Goal: Task Accomplishment & Management: Complete application form

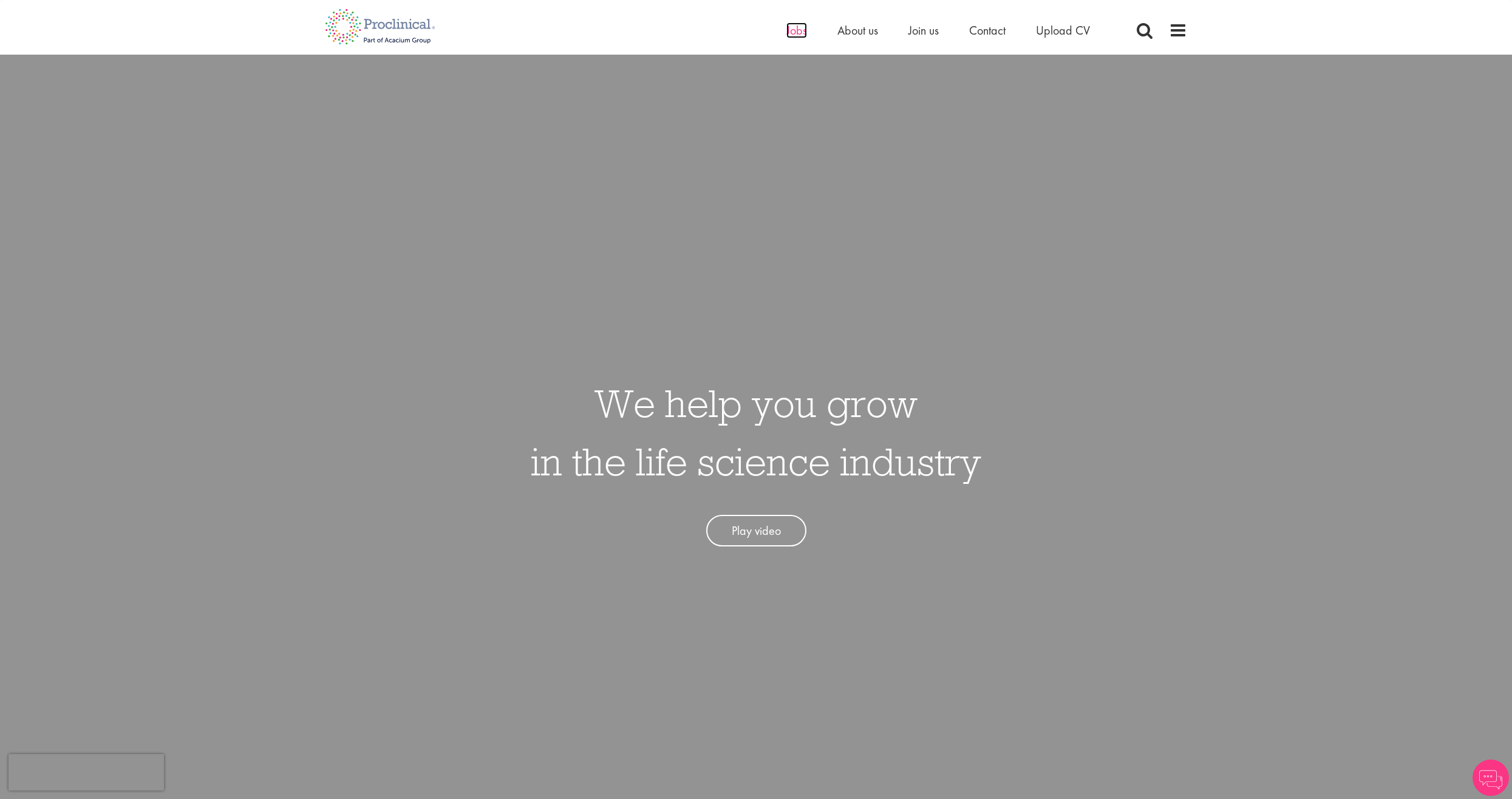
click at [797, 33] on span "Jobs" at bounding box center [797, 30] width 21 height 15
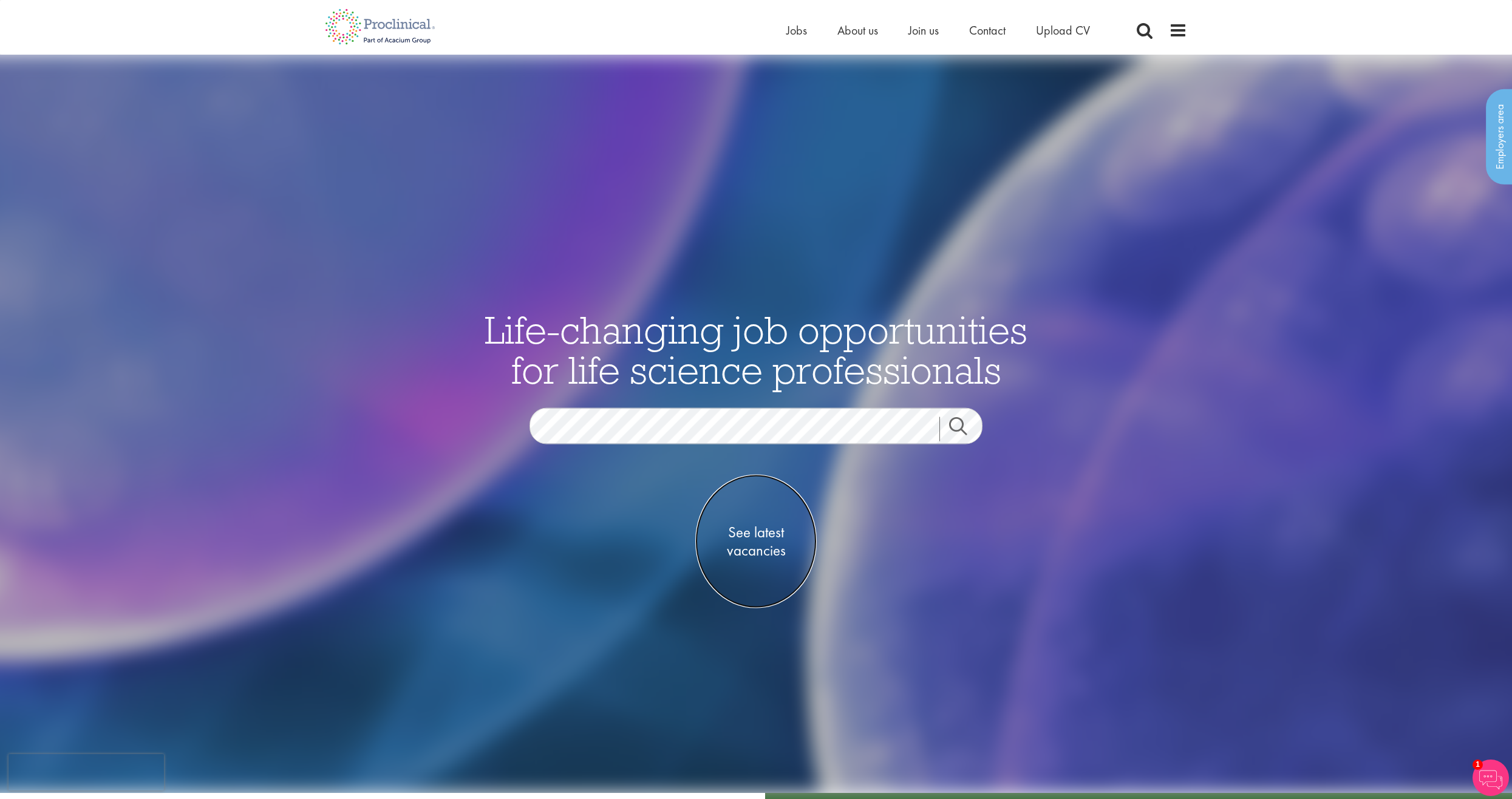
click at [752, 544] on span "See latest vacancies" at bounding box center [756, 541] width 121 height 37
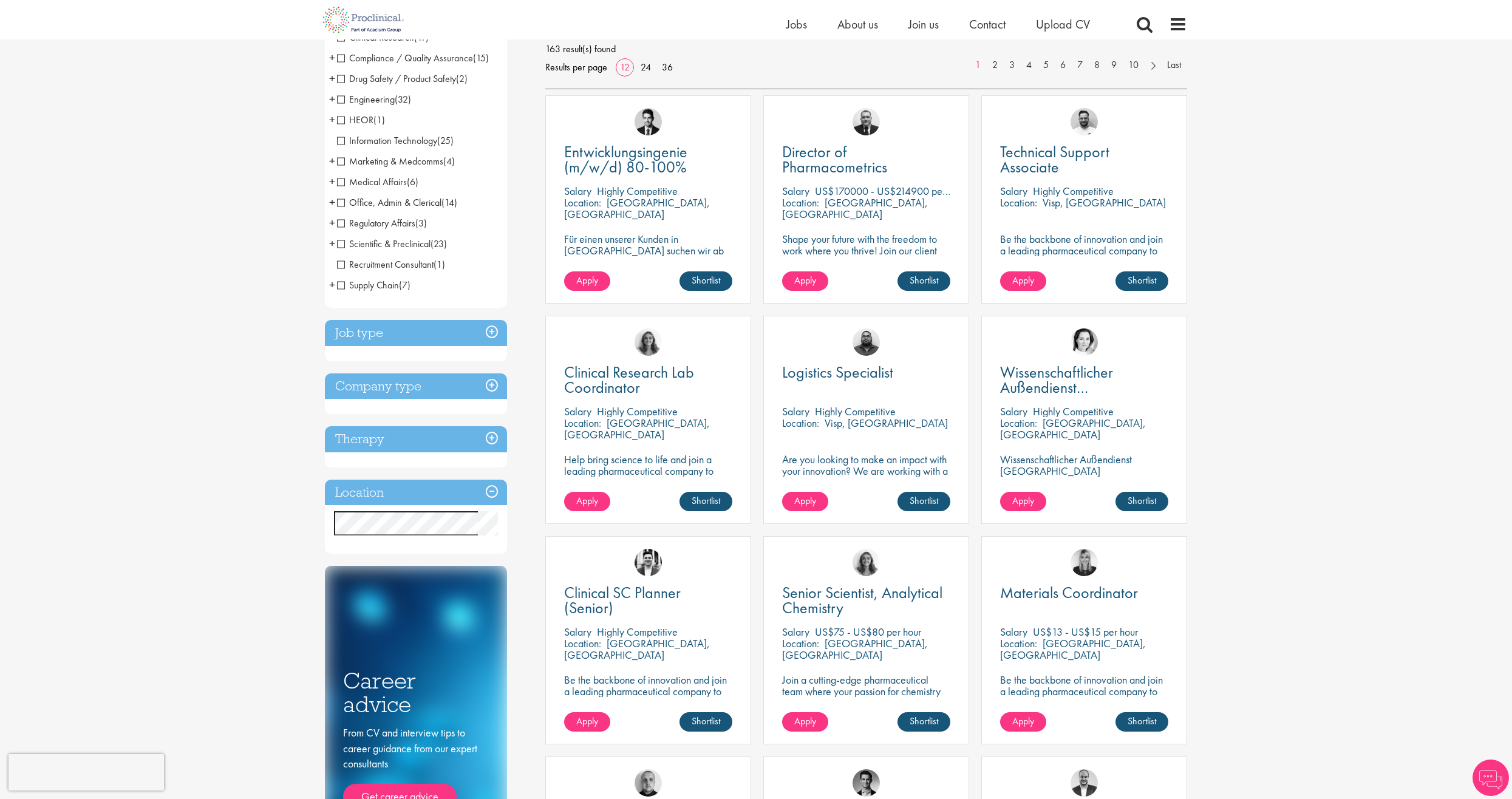
scroll to position [182, 0]
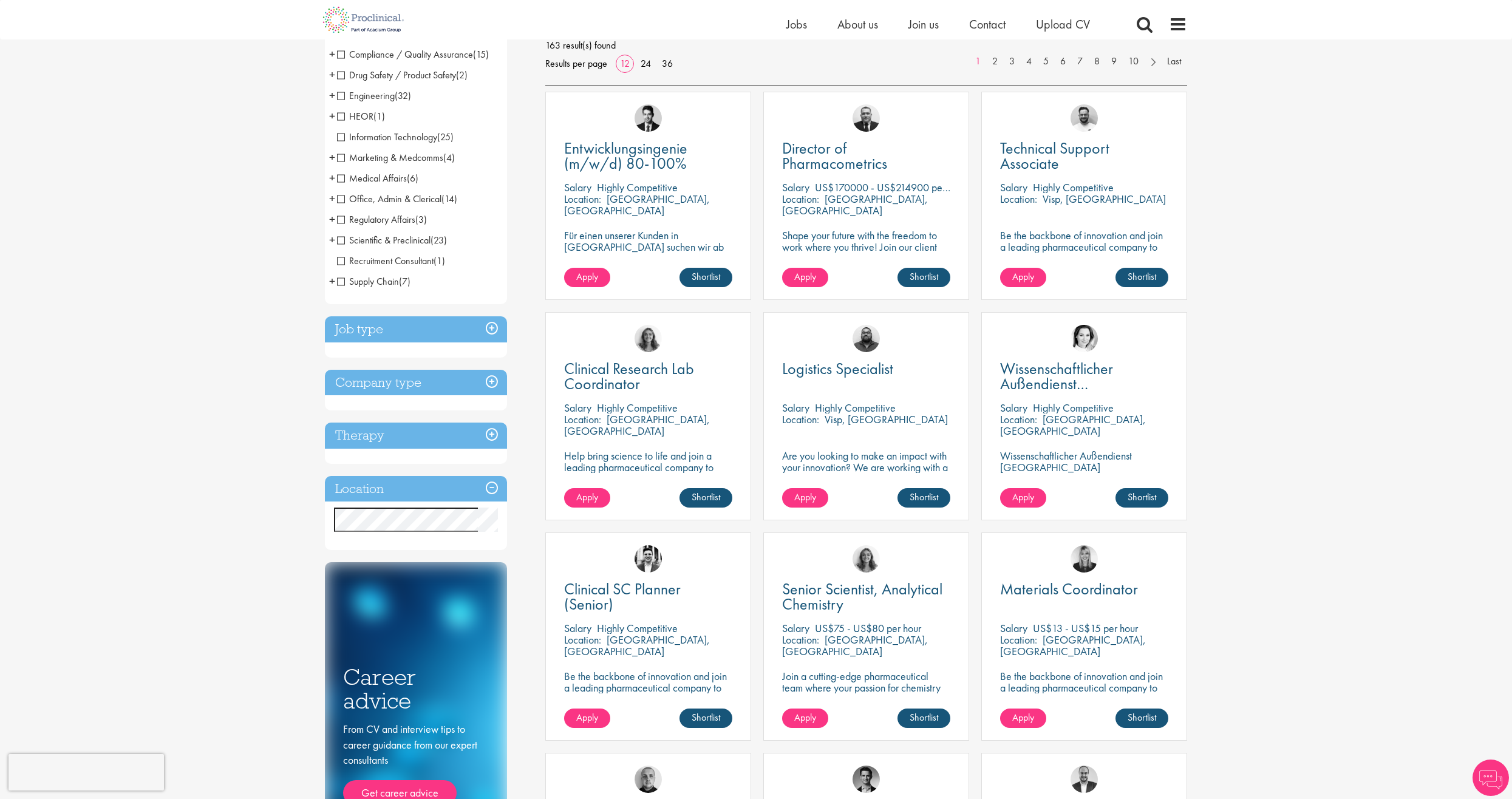
click at [391, 493] on h3 "Location" at bounding box center [416, 489] width 182 height 26
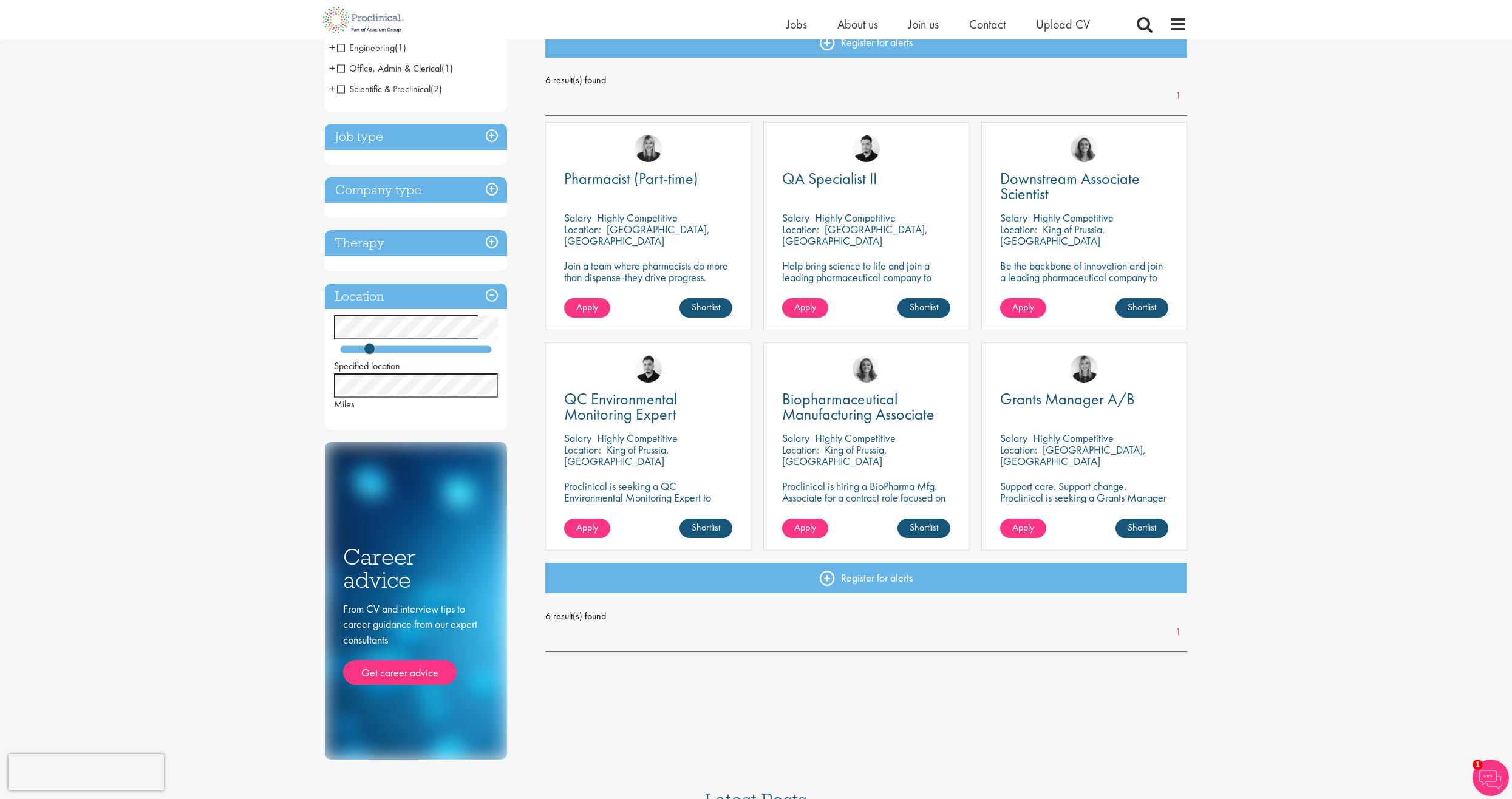
scroll to position [182, 0]
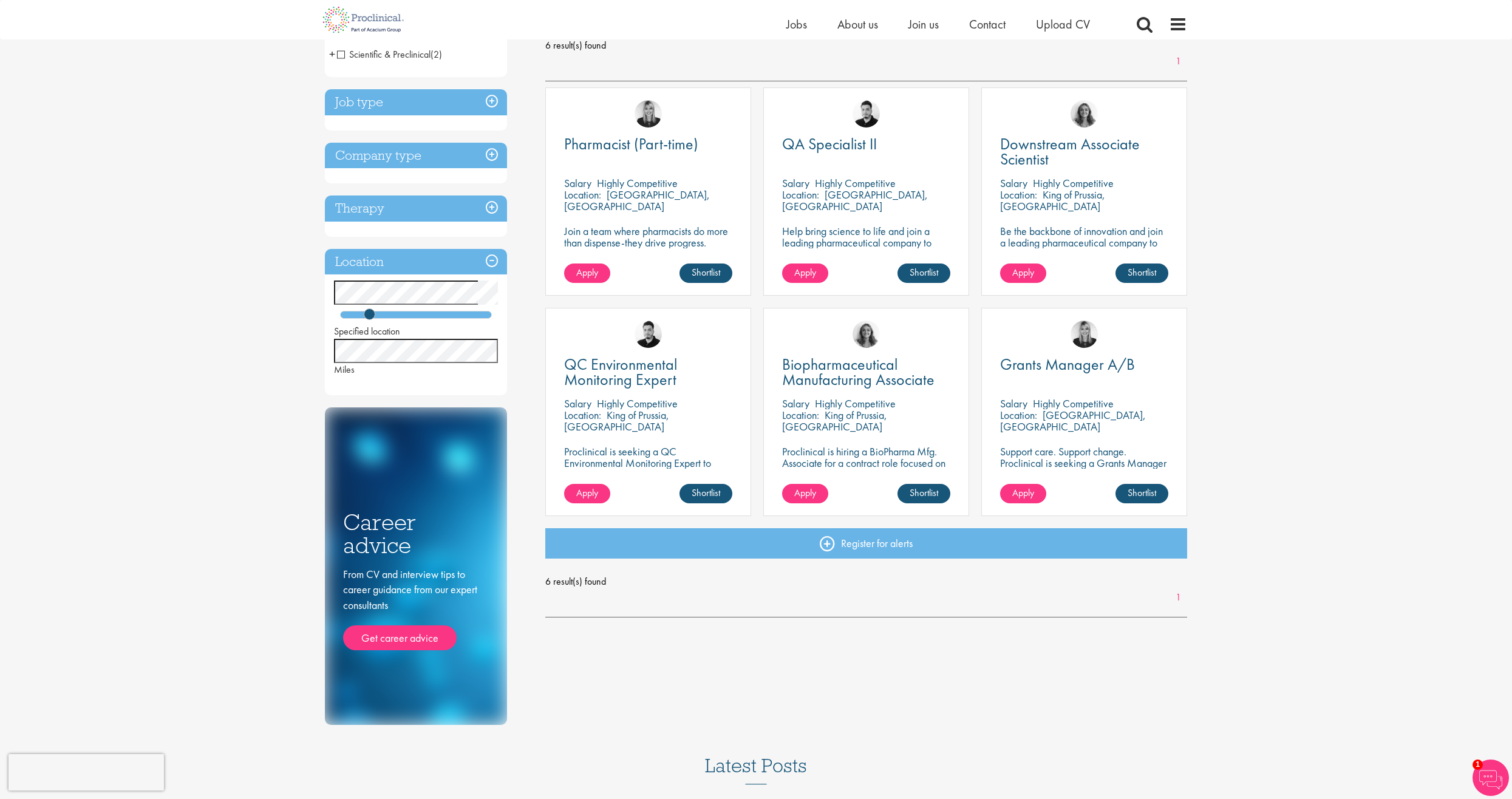
click at [873, 419] on p "King of Prussia, [GEOGRAPHIC_DATA]" at bounding box center [834, 421] width 105 height 26
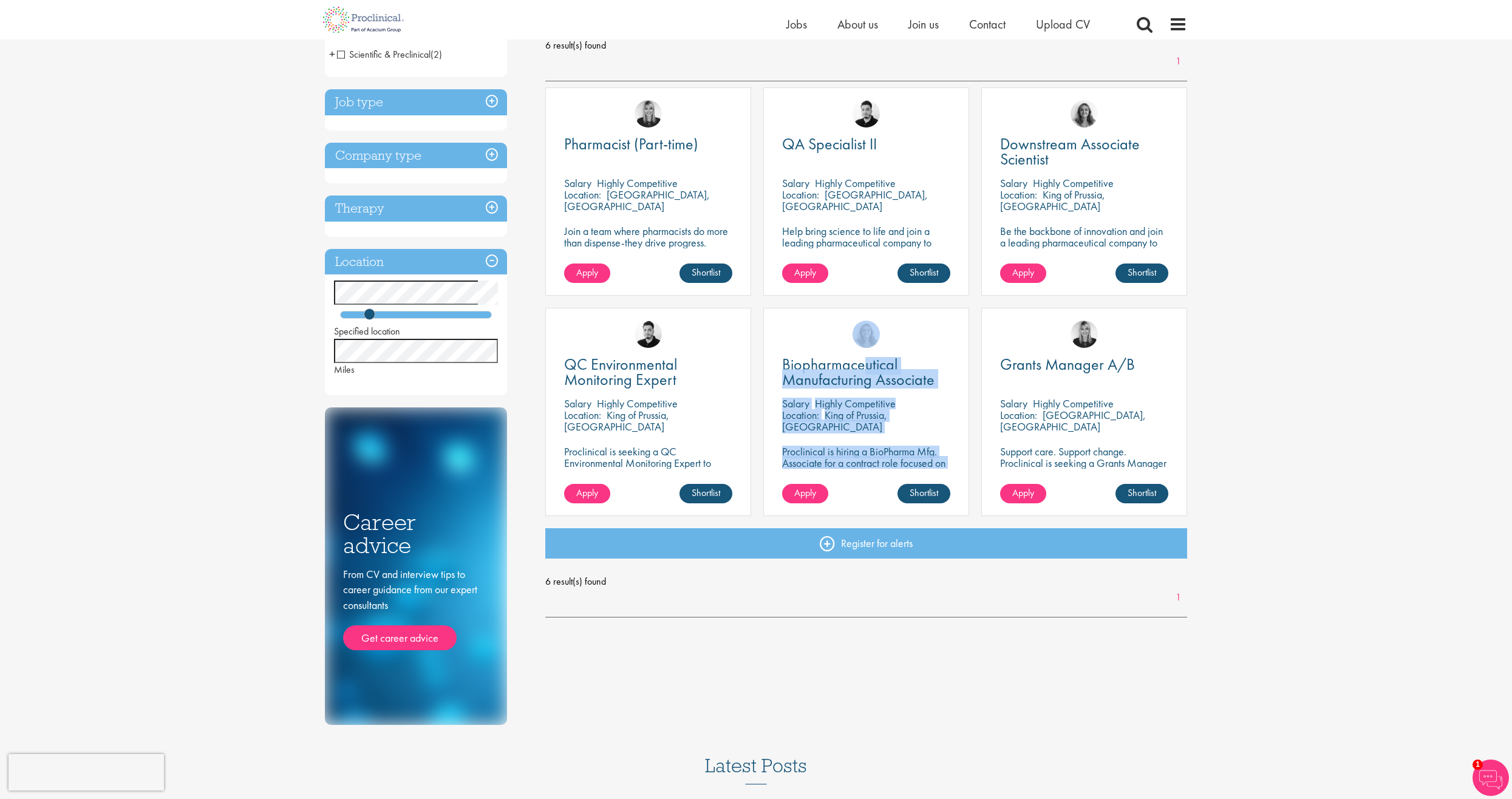
click at [861, 349] on div "Biopharmaceutical Manufacturing Associate [GEOGRAPHIC_DATA] Highly Competitive …" at bounding box center [866, 411] width 206 height 208
drag, startPoint x: 861, startPoint y: 349, endPoint x: 828, endPoint y: 380, distance: 45.3
click at [828, 380] on span "Biopharmaceutical Manufacturing Associate" at bounding box center [858, 372] width 152 height 36
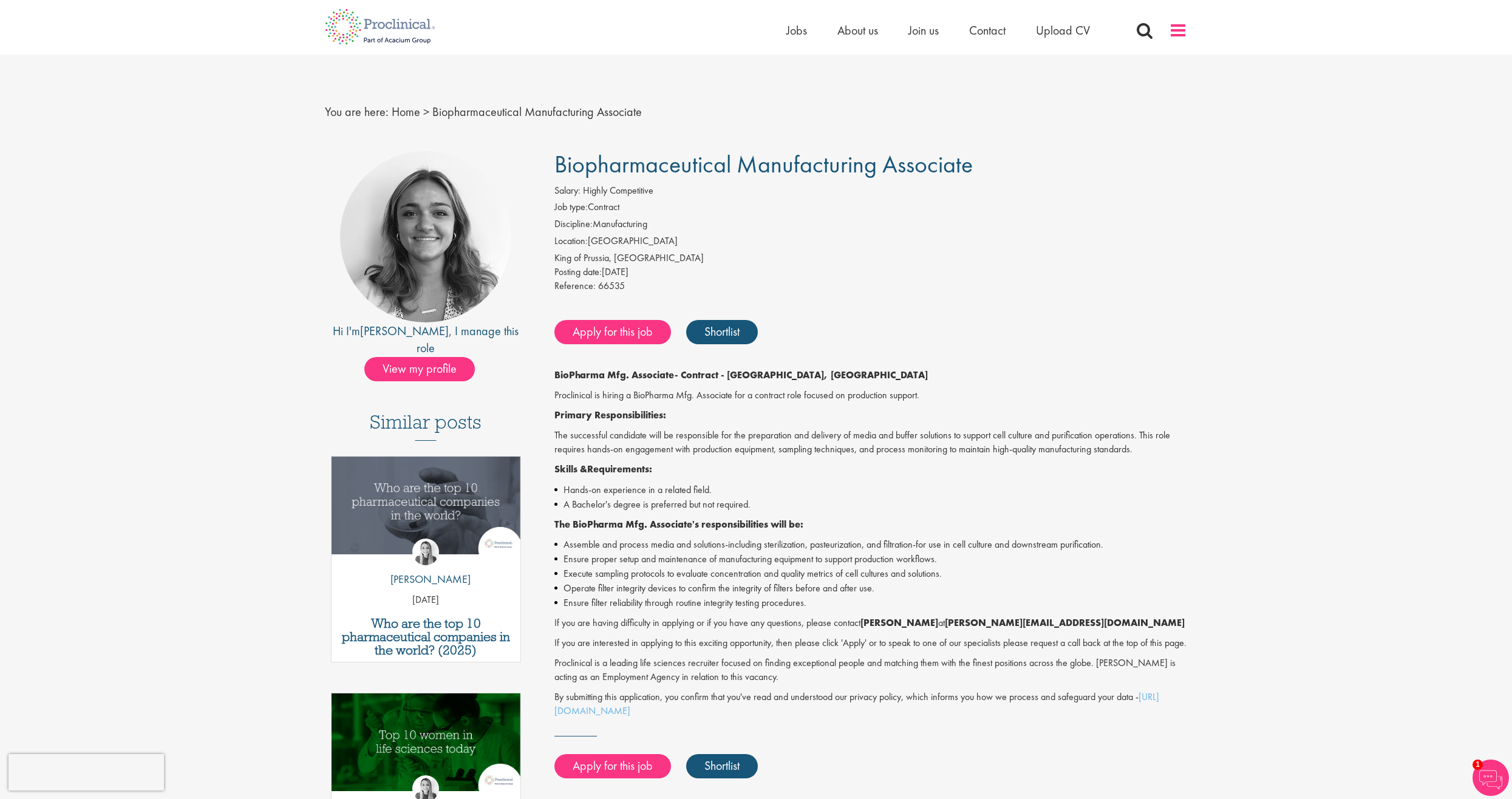
click at [1175, 26] on span at bounding box center [1178, 30] width 18 height 18
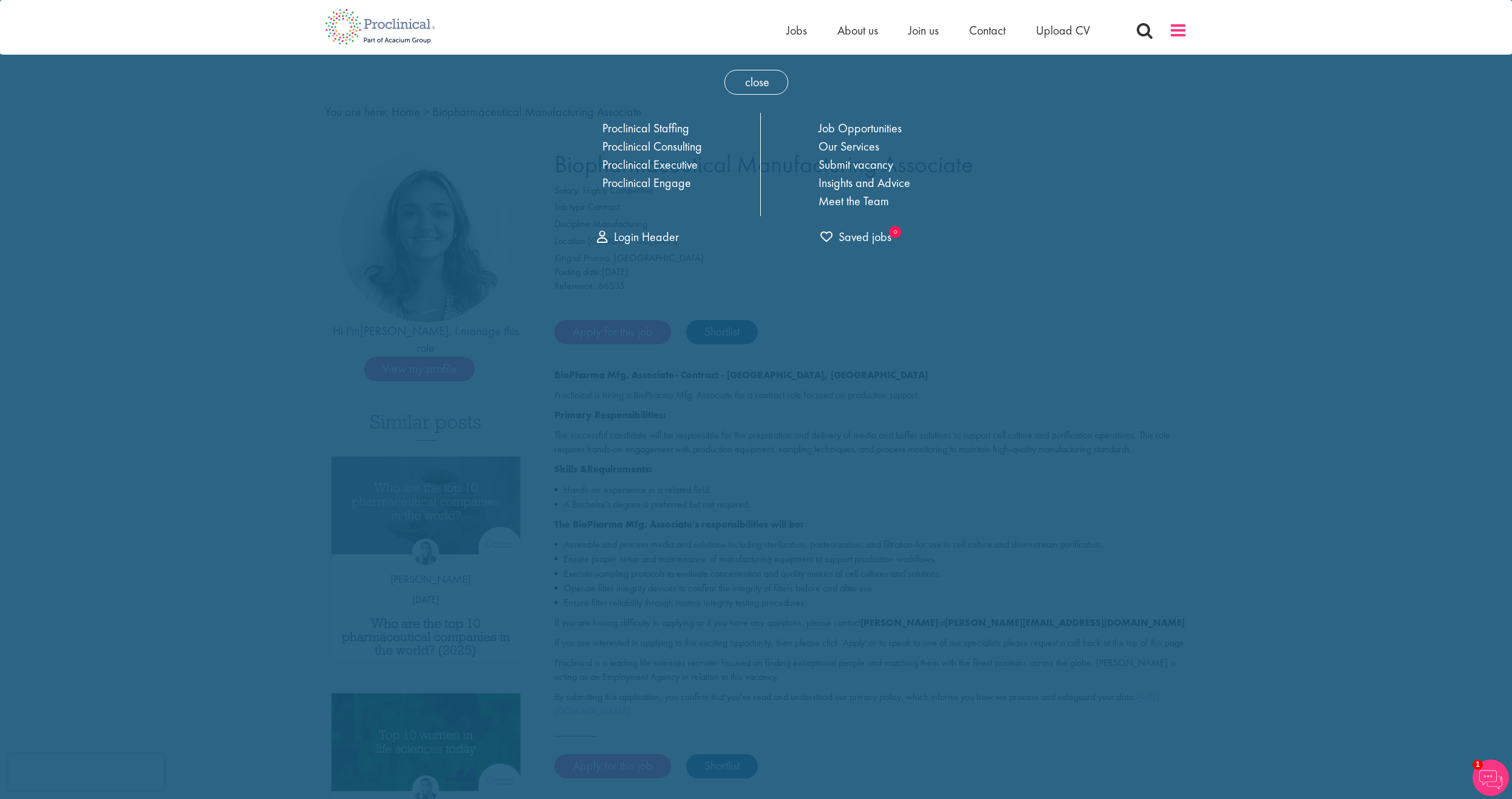
click at [1175, 26] on span at bounding box center [1178, 30] width 18 height 18
click at [1174, 35] on span at bounding box center [1178, 30] width 18 height 18
click at [756, 79] on span "close" at bounding box center [756, 82] width 64 height 25
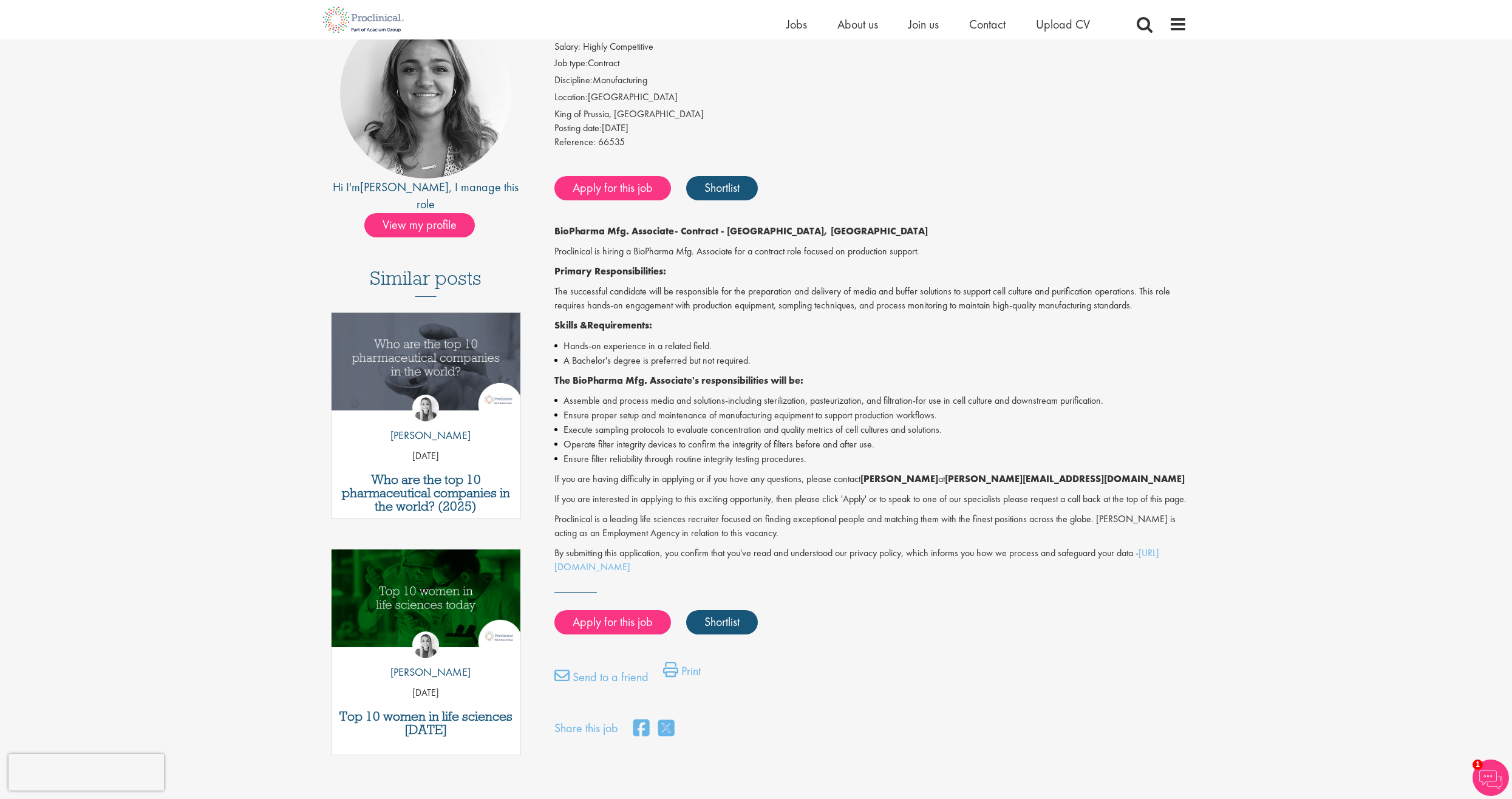
scroll to position [121, 0]
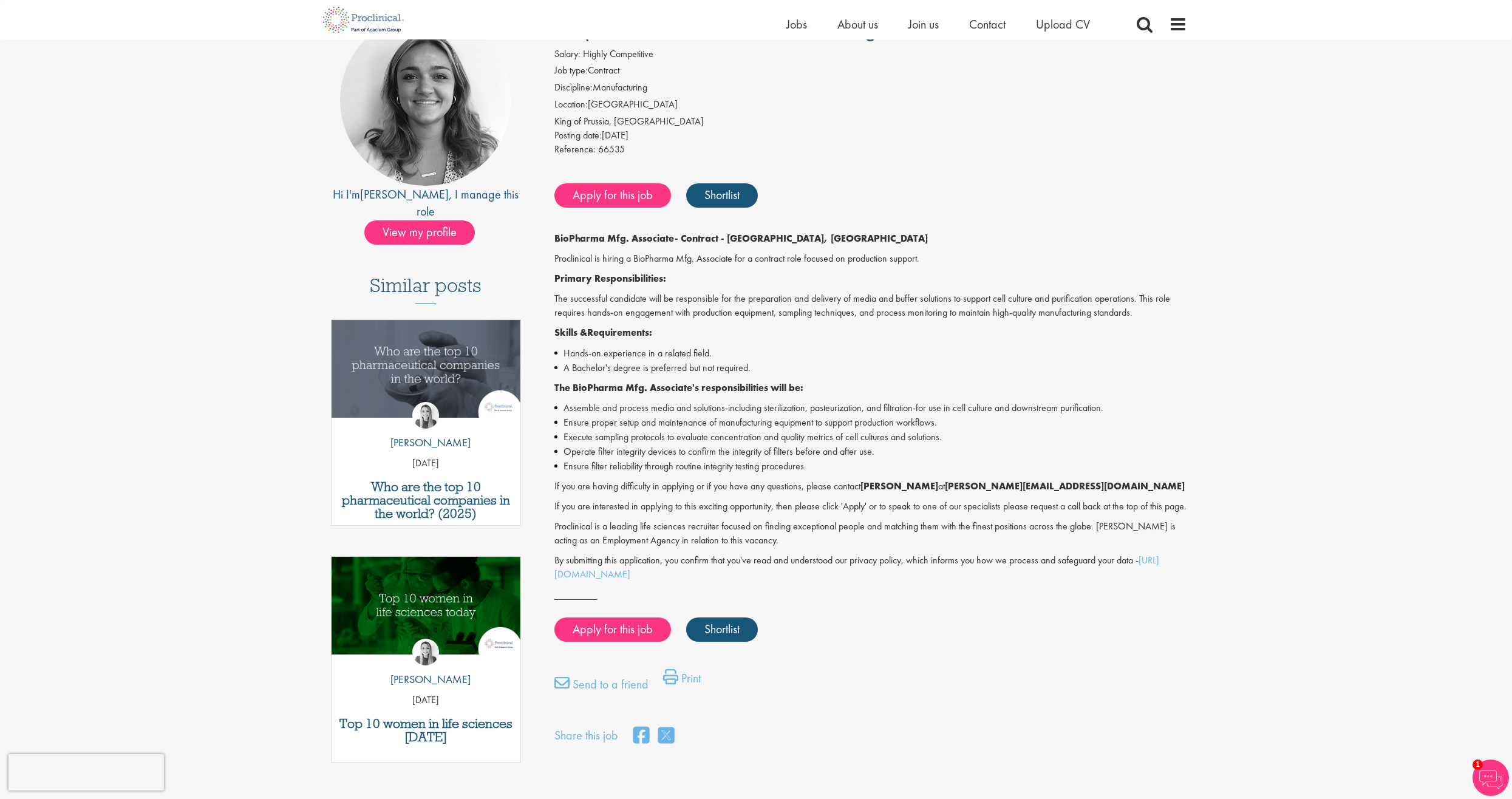
click at [984, 489] on strong "j.cerchio@proclinical.com" at bounding box center [1065, 486] width 240 height 13
drag, startPoint x: 940, startPoint y: 488, endPoint x: 1095, endPoint y: 485, distance: 155.0
click at [1095, 485] on p "If you are having difficulty in applying or if you have any questions, please c…" at bounding box center [870, 486] width 633 height 14
copy strong "j.cerchio@proclinical.com"
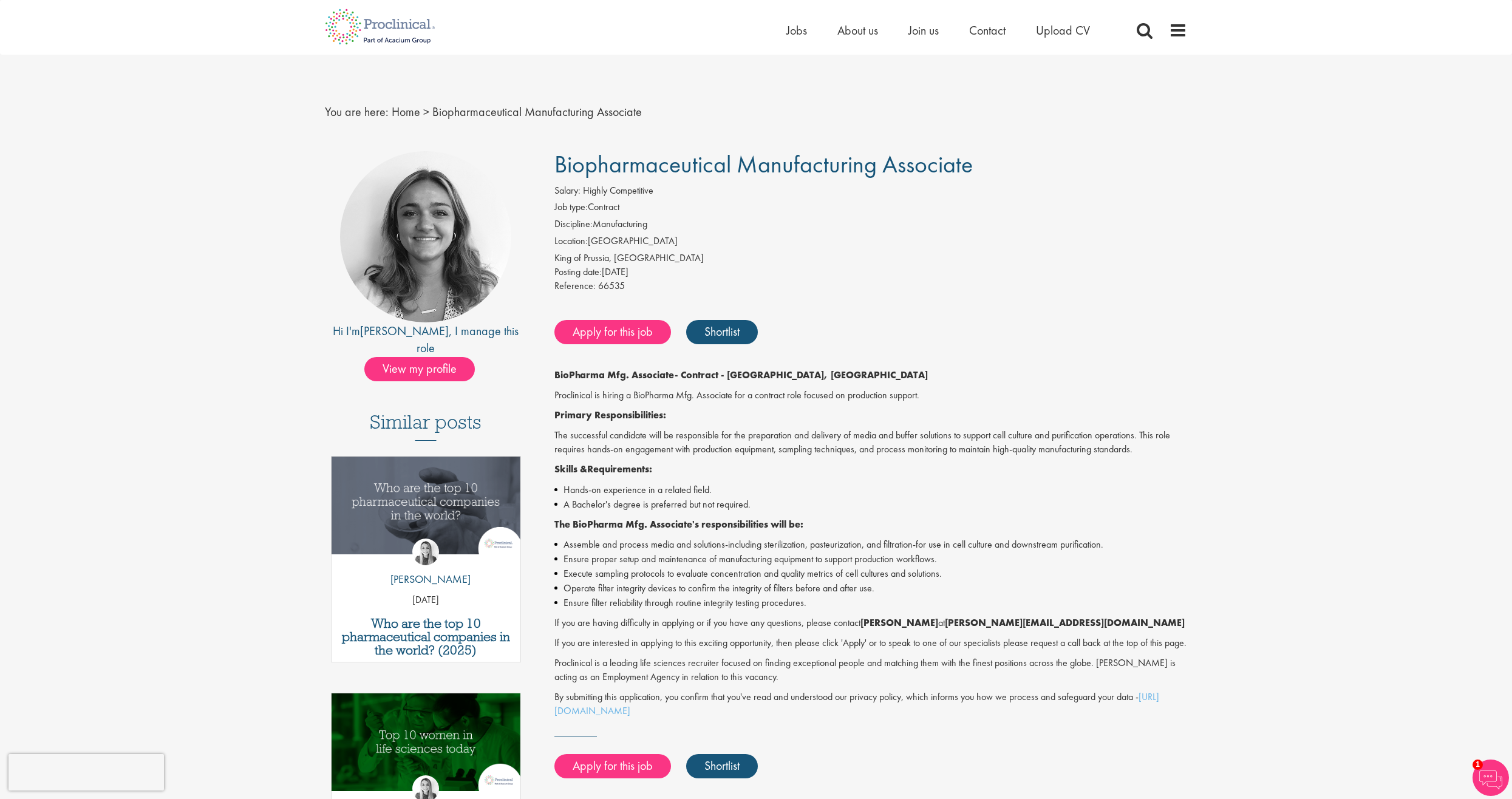
click at [179, 364] on div "First Name * Last Name * Email * Phone Number * Country * - Please Select - Afg…" at bounding box center [756, 706] width 1512 height 1122
click at [592, 335] on link "Apply for this job" at bounding box center [612, 332] width 116 height 24
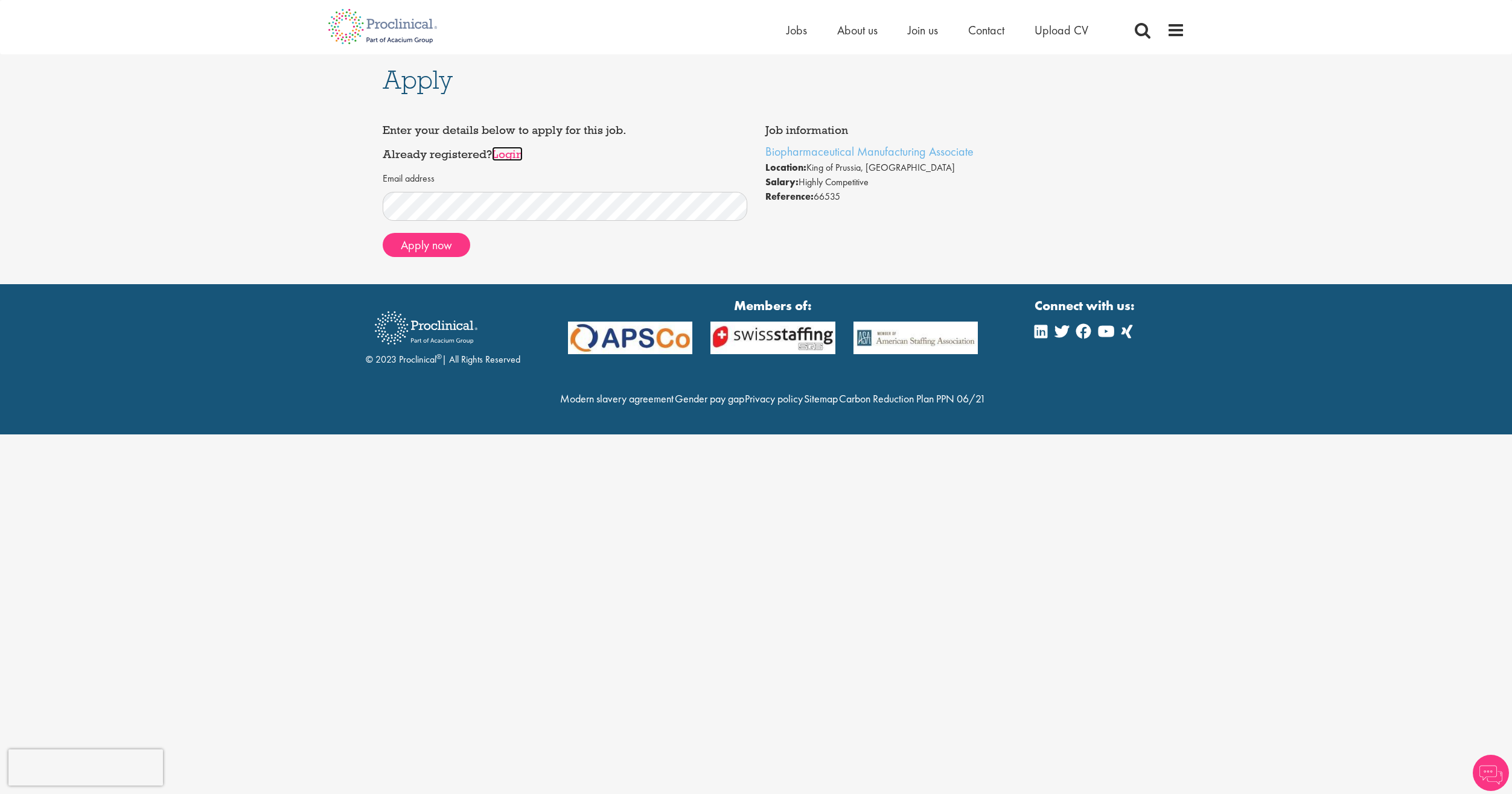
click at [509, 158] on link "Login" at bounding box center [508, 154] width 31 height 15
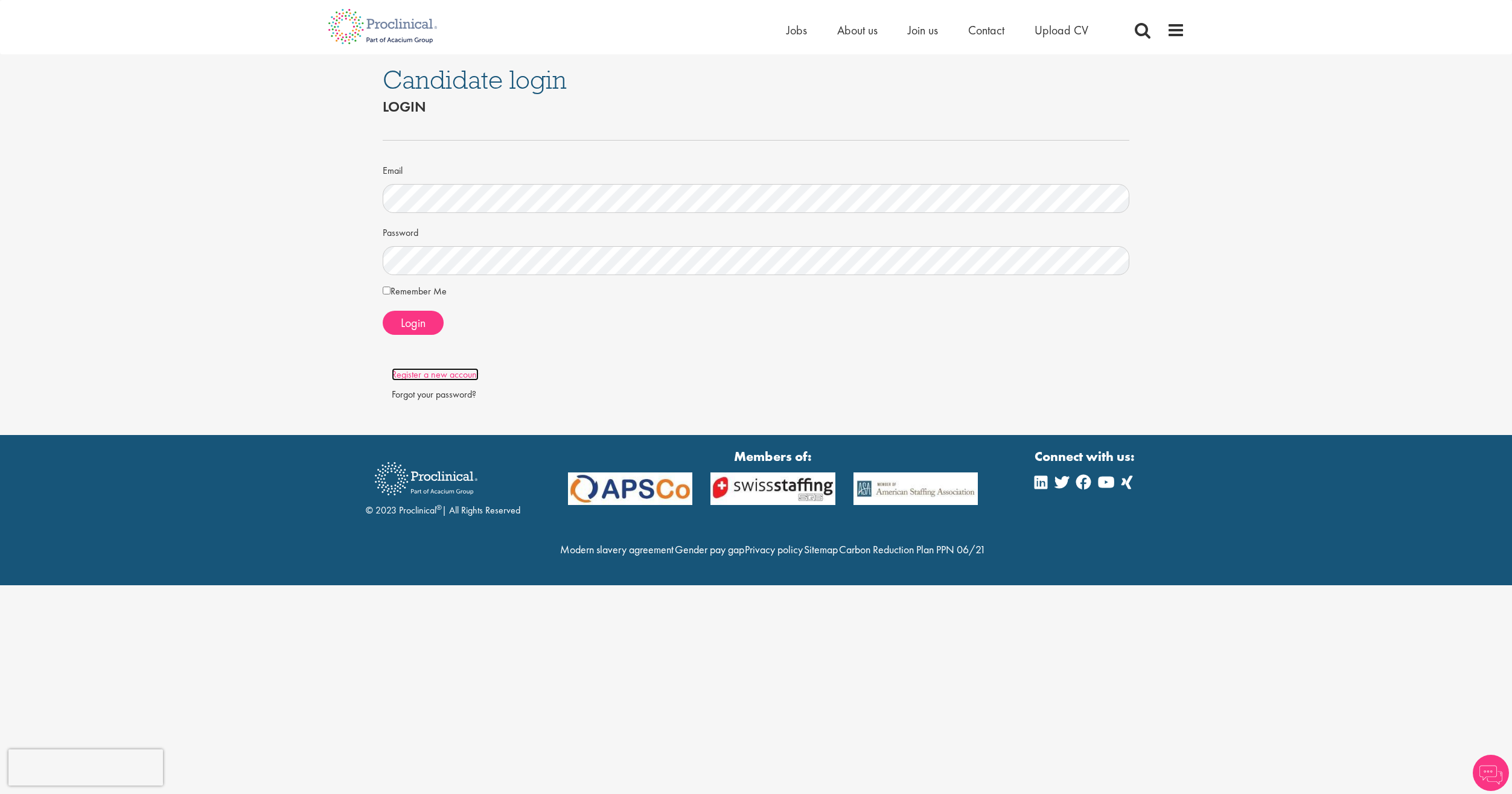
click at [421, 378] on link "Register a new account" at bounding box center [435, 374] width 87 height 12
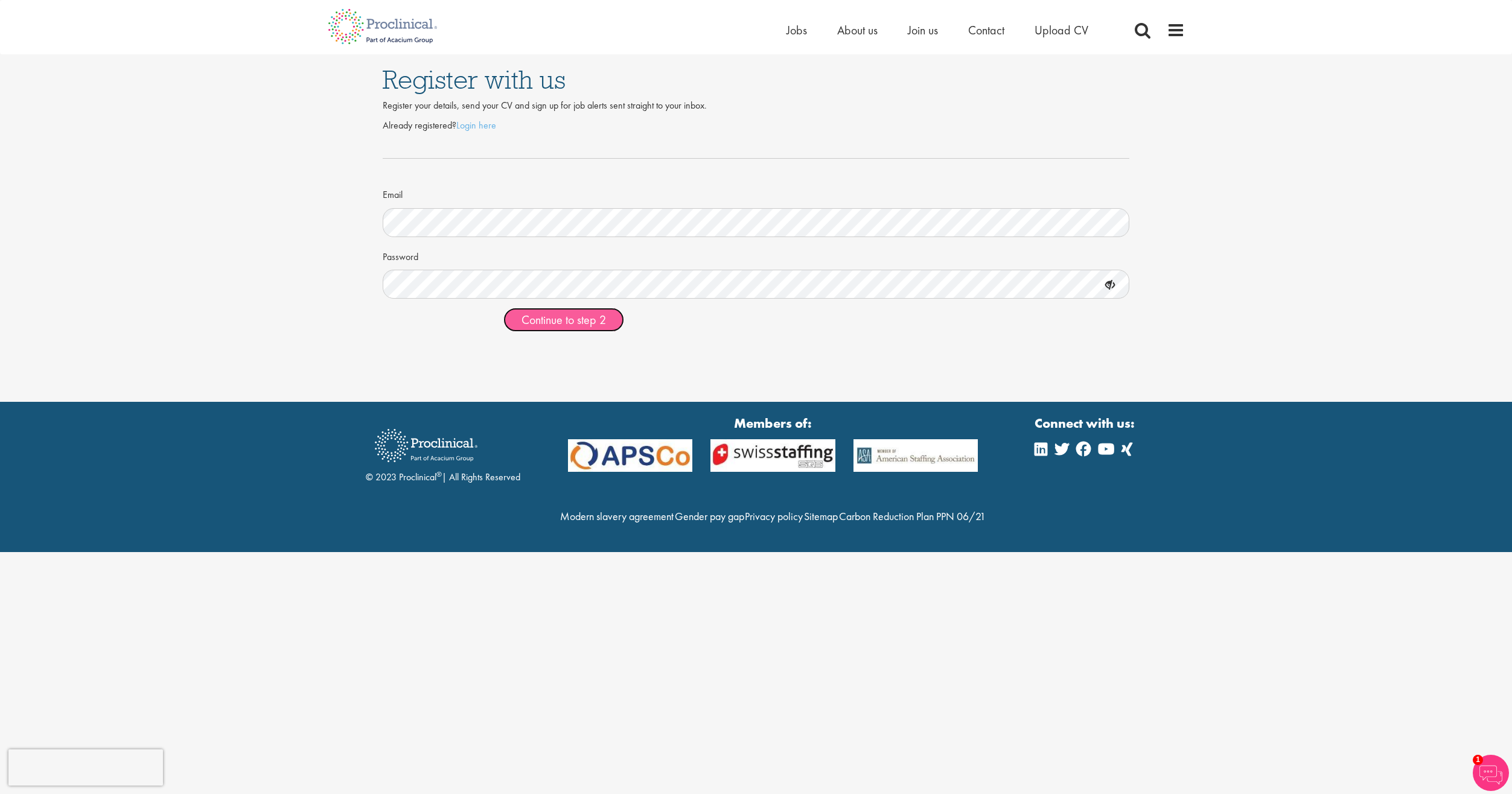
click at [571, 328] on span "Continue to step 2" at bounding box center [564, 320] width 85 height 15
